Goal: Find specific fact: Find specific fact

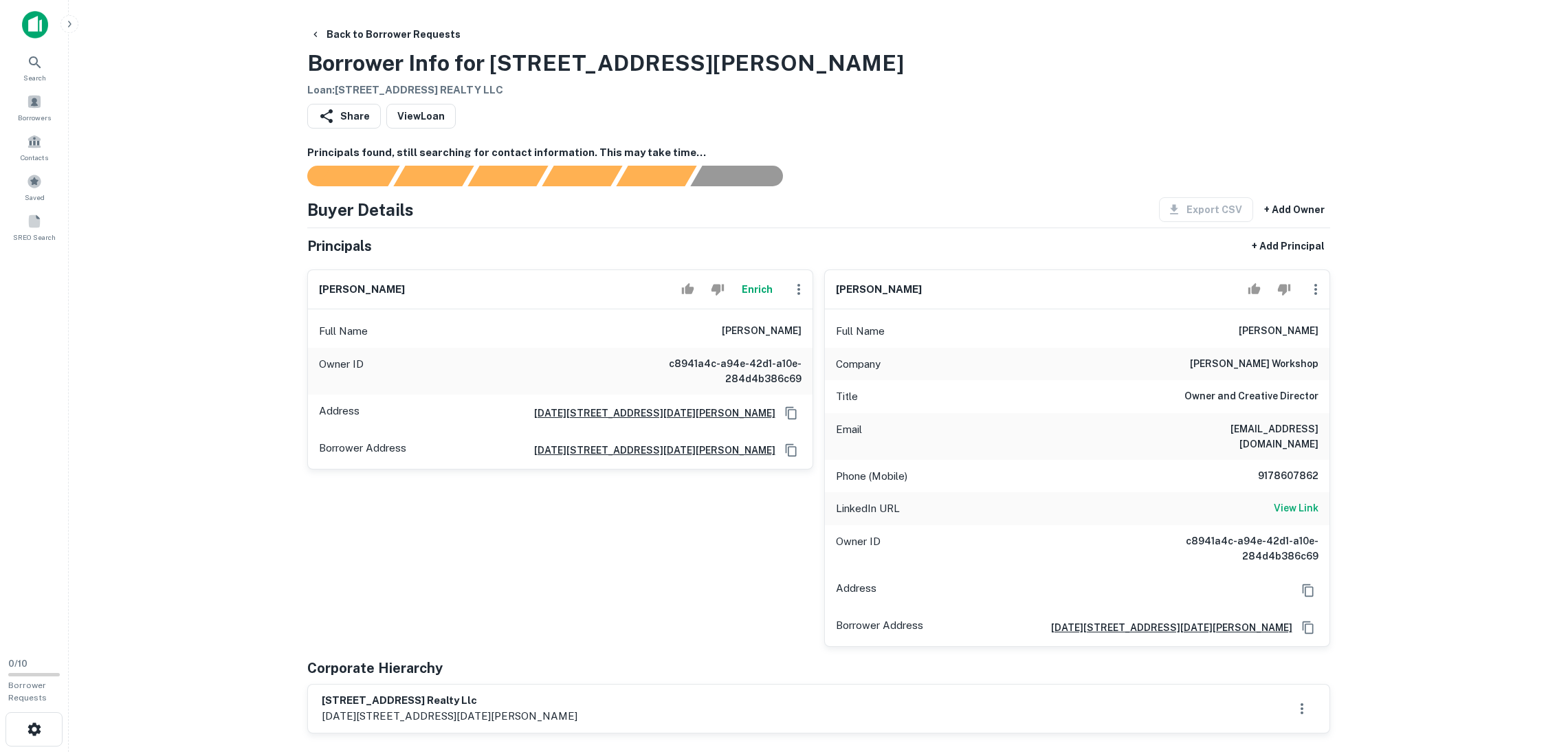
click at [968, 104] on div "Share View Loan" at bounding box center [818, 119] width 1023 height 30
drag, startPoint x: 934, startPoint y: 284, endPoint x: 842, endPoint y: 282, distance: 92.0
click at [822, 276] on div "angel naula Full Name angel naula Company naula workshop Title Owner and Creati…" at bounding box center [1071, 453] width 517 height 389
copy h6 "angel naula"
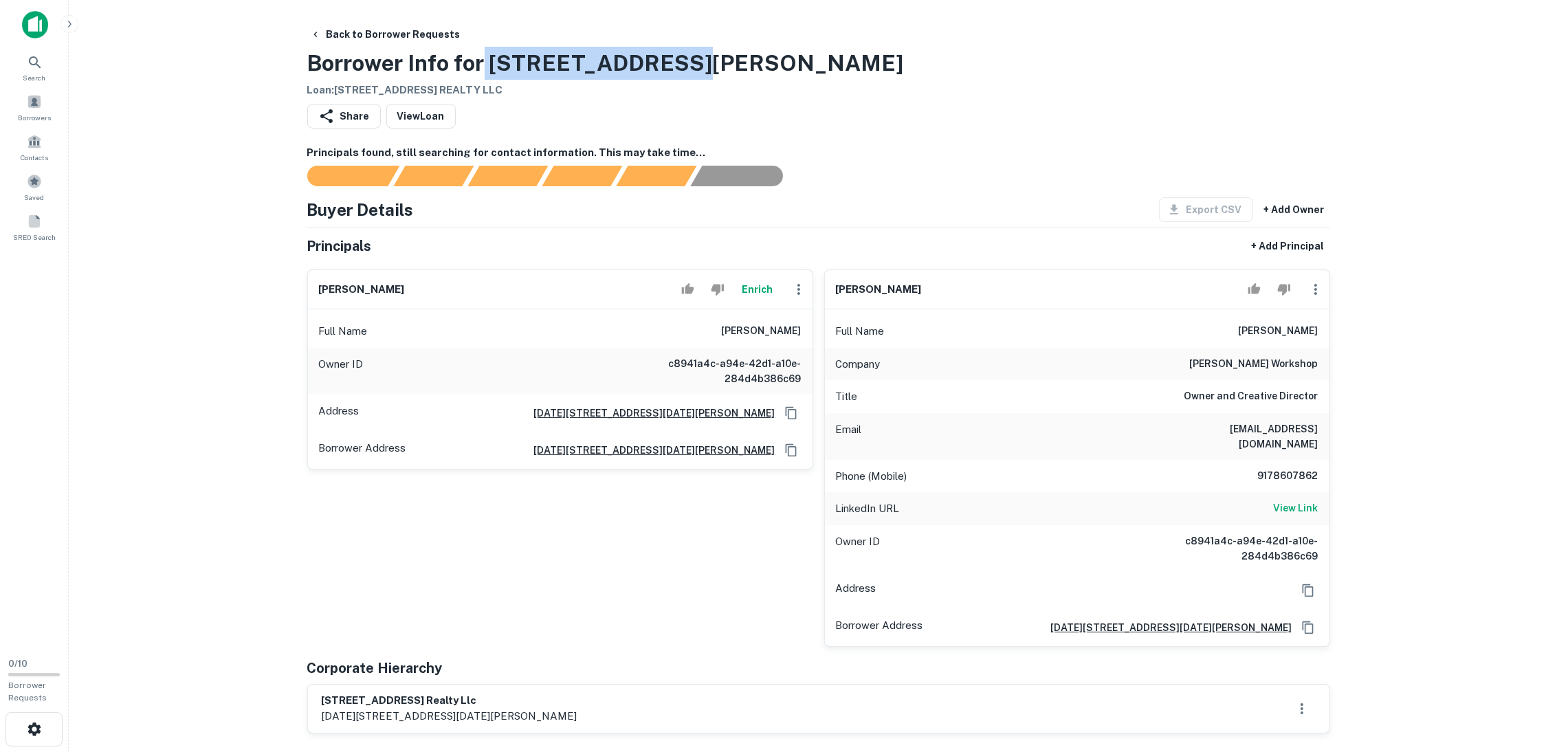
drag, startPoint x: 486, startPoint y: 57, endPoint x: 661, endPoint y: 42, distance: 175.6
click at [735, 57] on div "Back to Borrower Requests Borrower Info for 1032 Wyckoff Ave Loan : 58-80 56TH …" at bounding box center [818, 59] width 1023 height 76
drag, startPoint x: 605, startPoint y: 40, endPoint x: 691, endPoint y: 64, distance: 89.3
click at [691, 64] on div "Back to Borrower Requests Borrower Info for 1032 Wyckoff Ave Loan : 58-80 56TH …" at bounding box center [818, 59] width 1023 height 76
copy h3 "1032 Wyckoff Ave"
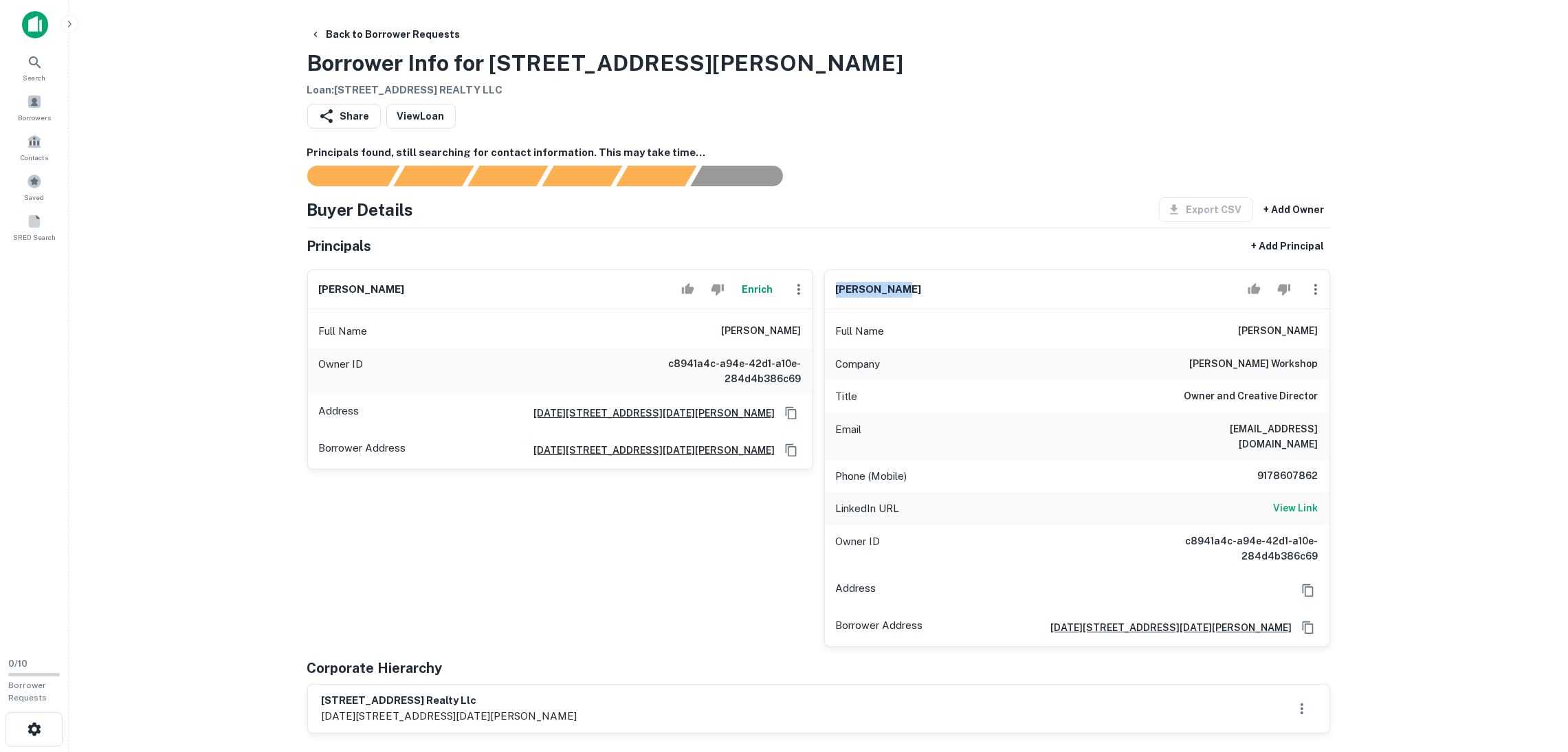
drag, startPoint x: 924, startPoint y: 282, endPoint x: 832, endPoint y: 282, distance: 92.0
click at [832, 282] on div "angel naula" at bounding box center [1077, 290] width 504 height 40
copy h6 "angel naula"
